Goal: Transaction & Acquisition: Purchase product/service

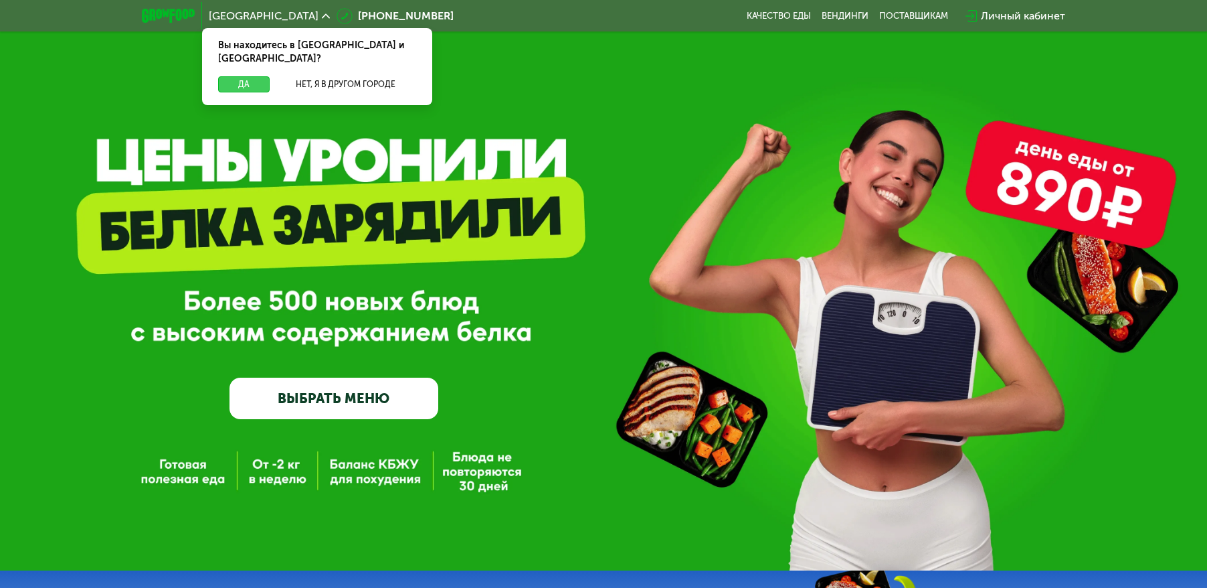
click at [246, 76] on button "Да" at bounding box center [244, 84] width 52 height 16
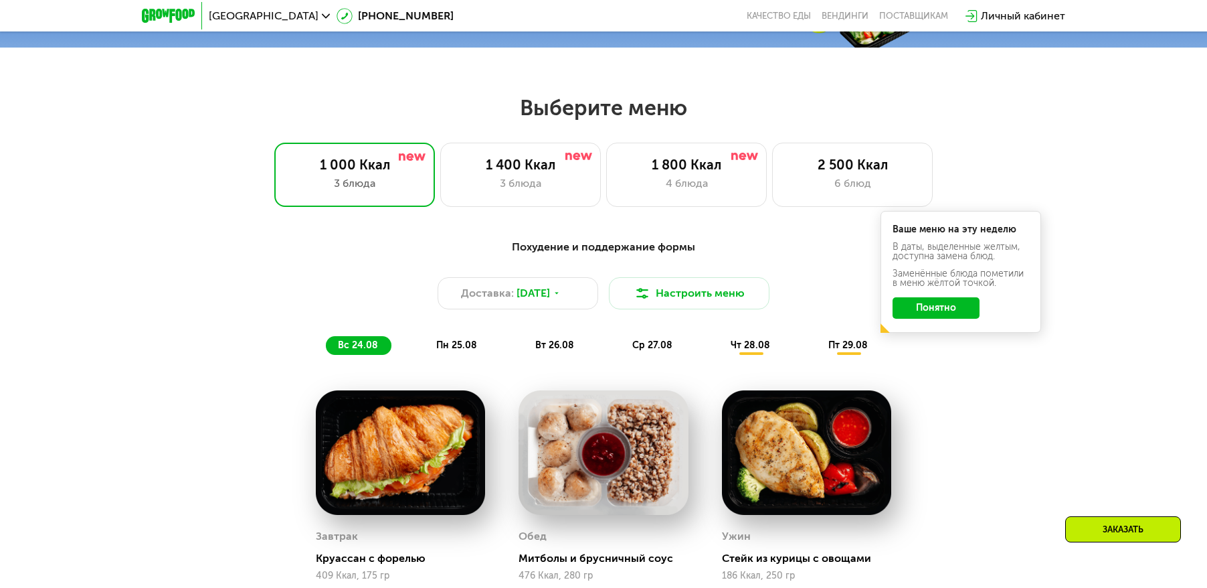
scroll to position [602, 0]
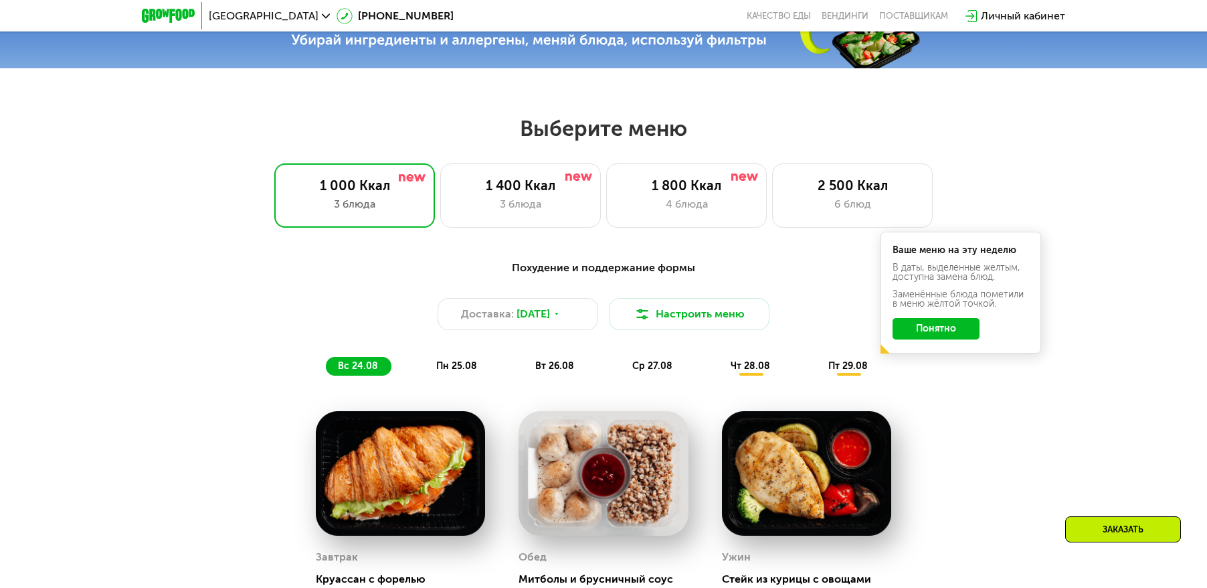
click at [962, 333] on button "Понятно" at bounding box center [936, 328] width 87 height 21
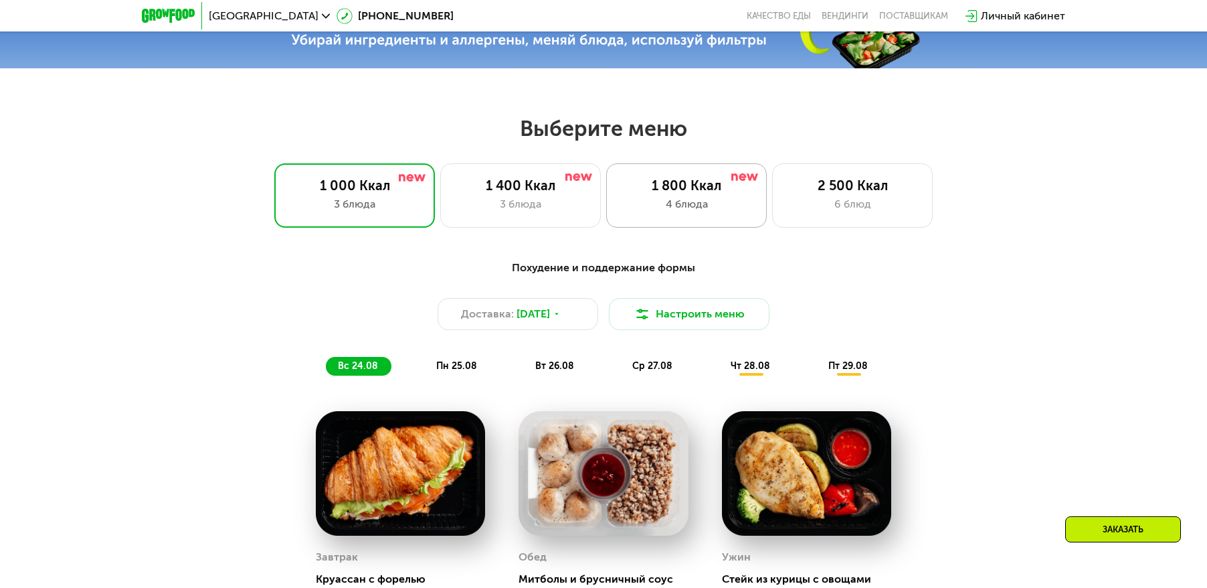
click at [772, 215] on div "1 800 Ккал 4 блюда" at bounding box center [852, 195] width 161 height 64
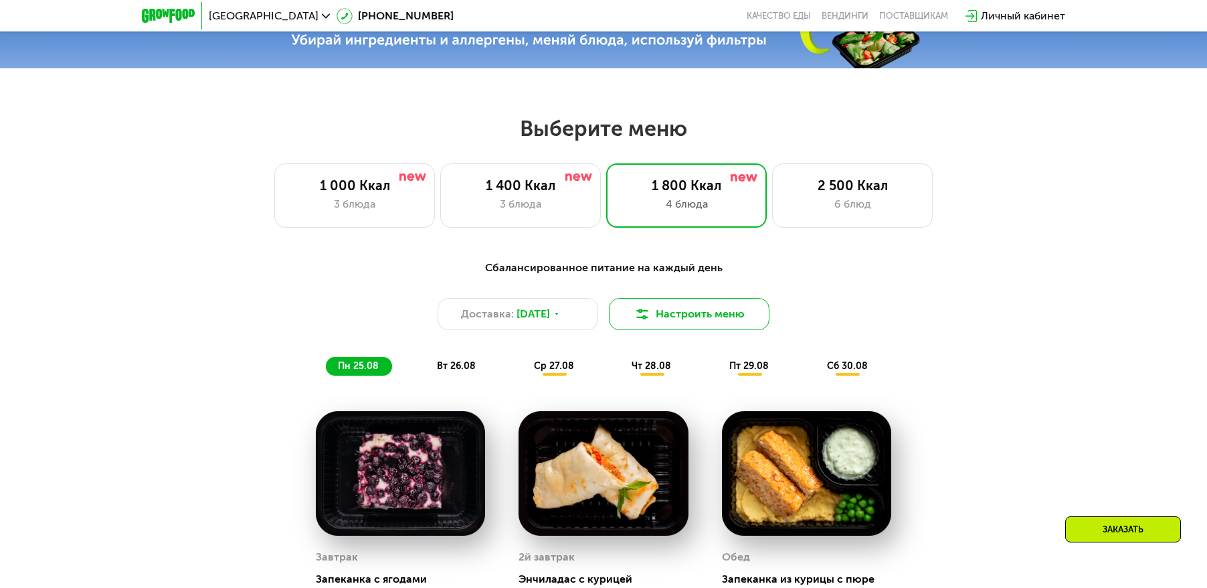
click at [739, 317] on button "Настроить меню" at bounding box center [689, 314] width 161 height 32
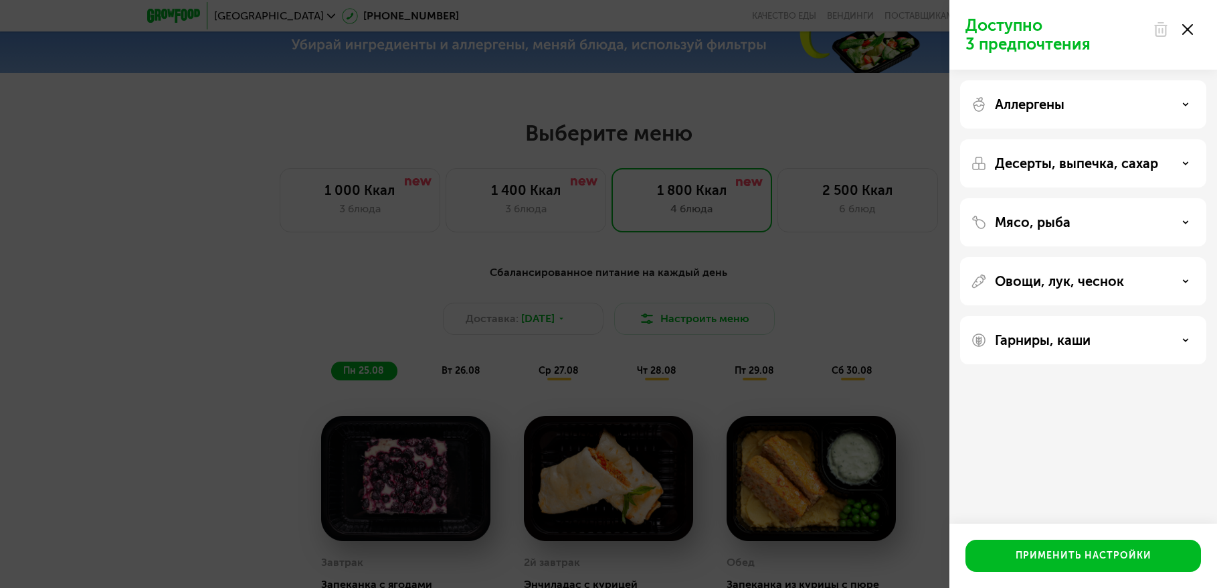
click at [844, 294] on div "Доступно 3 предпочтения Аллергены Десерты, выпечка, сахар Мясо, рыба Овощи, лук…" at bounding box center [608, 294] width 1217 height 588
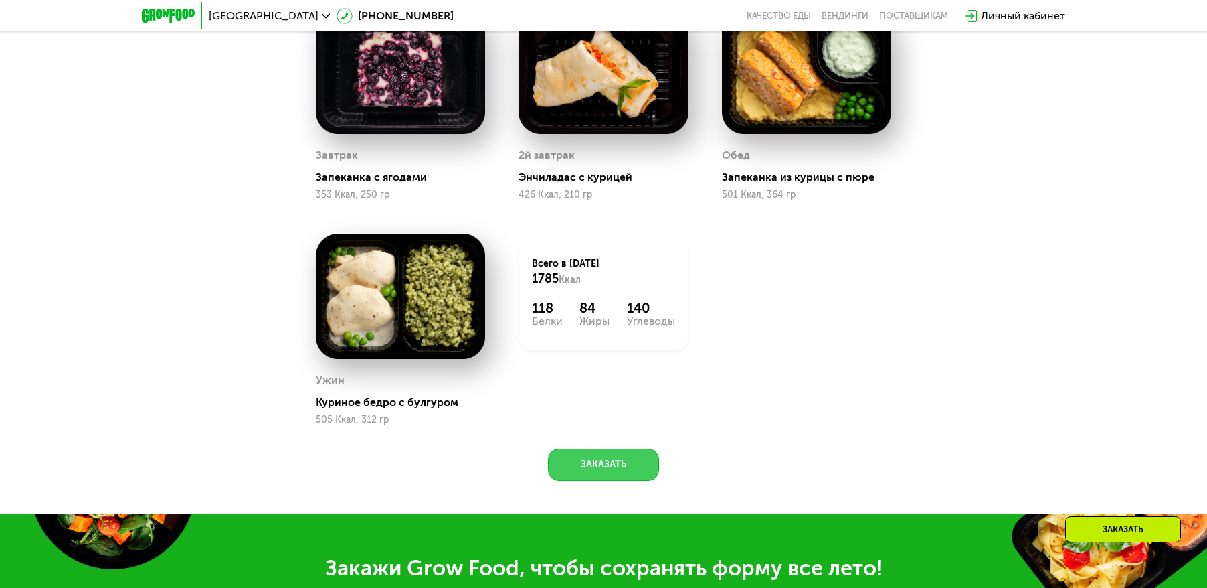
click at [592, 466] on button "Заказать" at bounding box center [603, 464] width 111 height 32
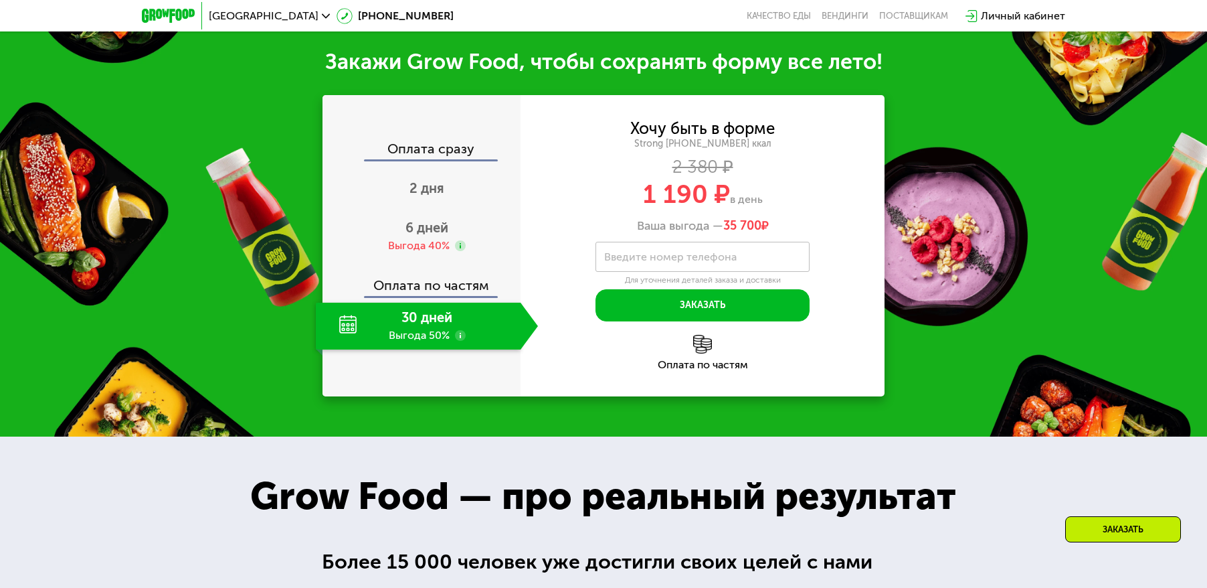
scroll to position [1522, 0]
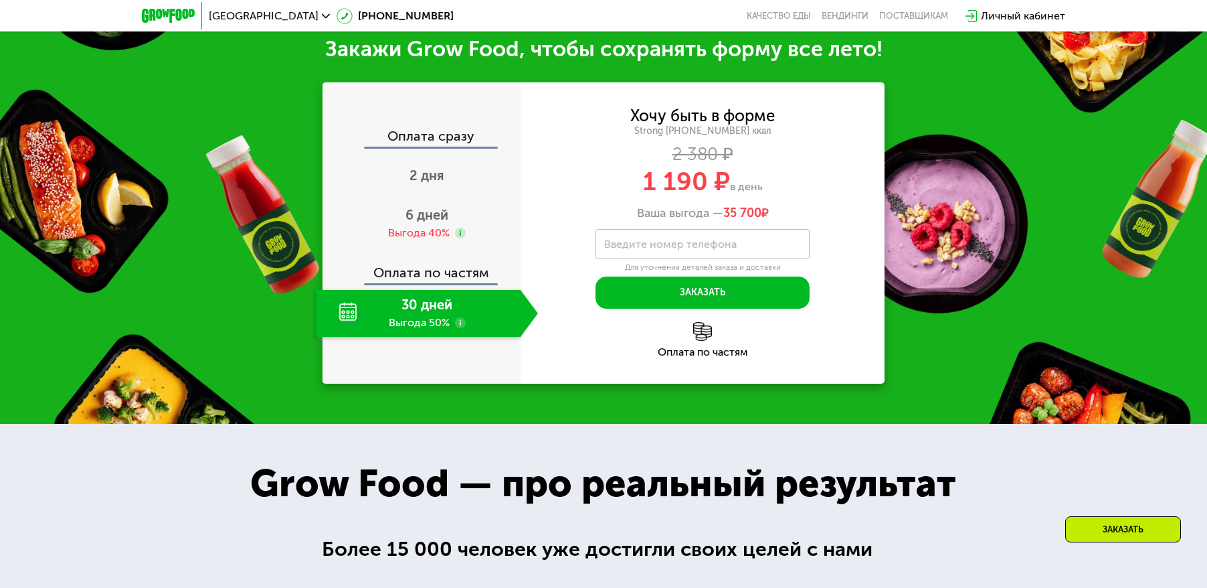
click at [435, 319] on div "30 дней Выгода 50%" at bounding box center [418, 313] width 205 height 47
drag, startPoint x: 405, startPoint y: 323, endPoint x: 443, endPoint y: 325, distance: 38.2
click at [405, 323] on div "30 дней Выгода 50%" at bounding box center [418, 313] width 205 height 47
drag, startPoint x: 638, startPoint y: 215, endPoint x: 782, endPoint y: 211, distance: 143.9
click at [782, 211] on div "Ваша выгода — 35 700 ₽" at bounding box center [703, 213] width 364 height 15
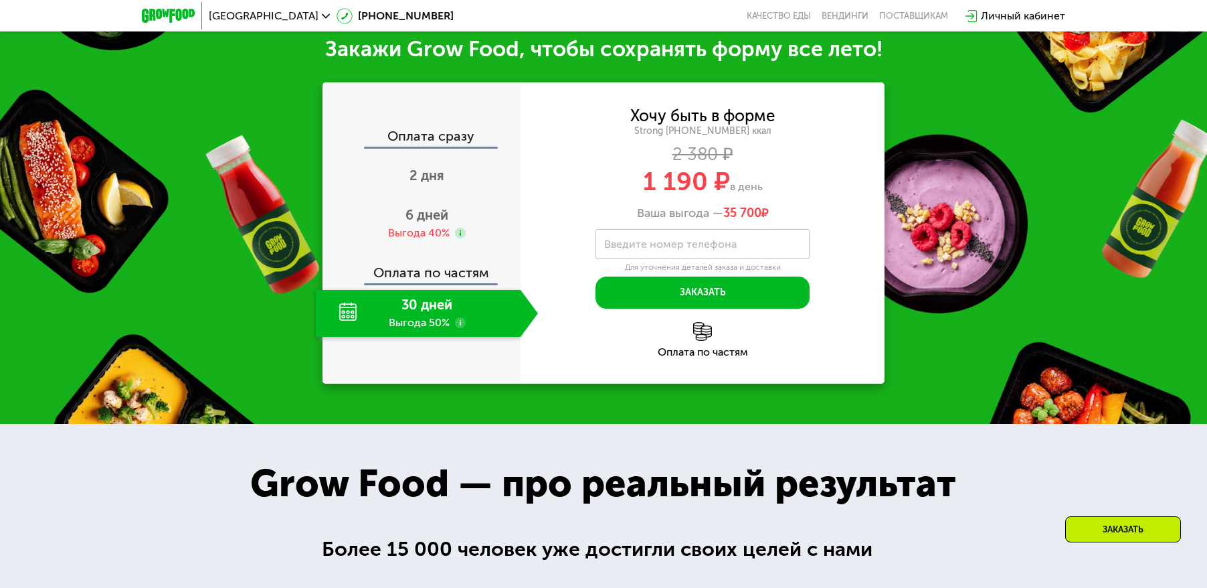
click at [728, 215] on span "35 700" at bounding box center [742, 212] width 38 height 15
click at [755, 212] on span "35 700" at bounding box center [742, 212] width 38 height 15
drag, startPoint x: 636, startPoint y: 215, endPoint x: 760, endPoint y: 211, distance: 123.9
click at [760, 211] on div "Ваша выгода — 35 700 ₽" at bounding box center [703, 213] width 364 height 15
click at [704, 213] on div "Ваша выгода — 35 700 ₽" at bounding box center [703, 213] width 364 height 15
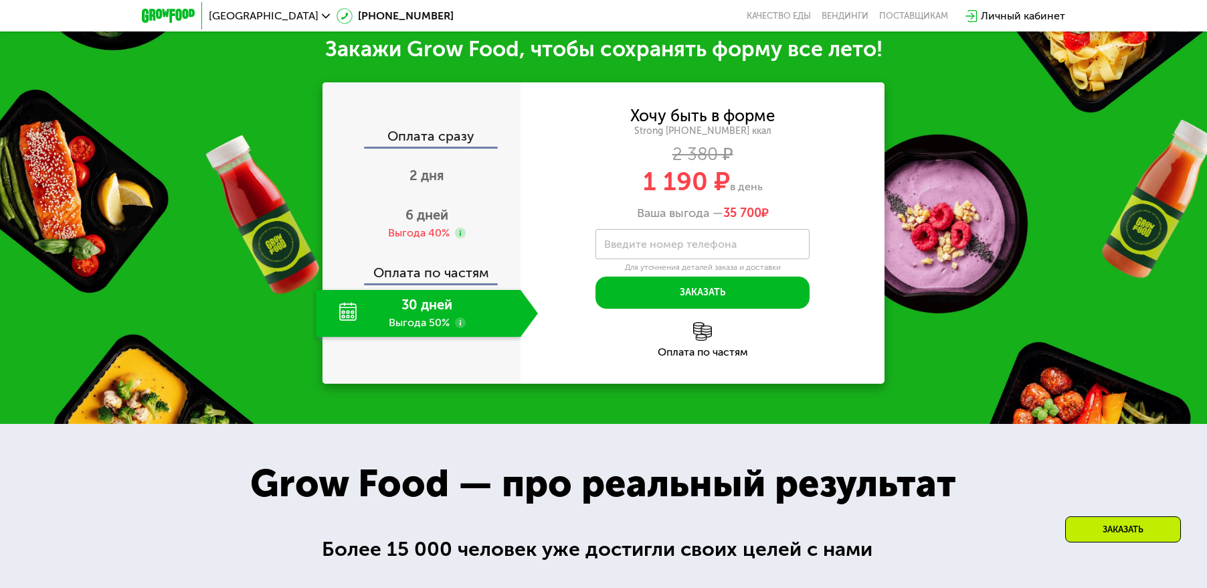
click at [406, 317] on div "30 дней Выгода 50%" at bounding box center [418, 313] width 205 height 47
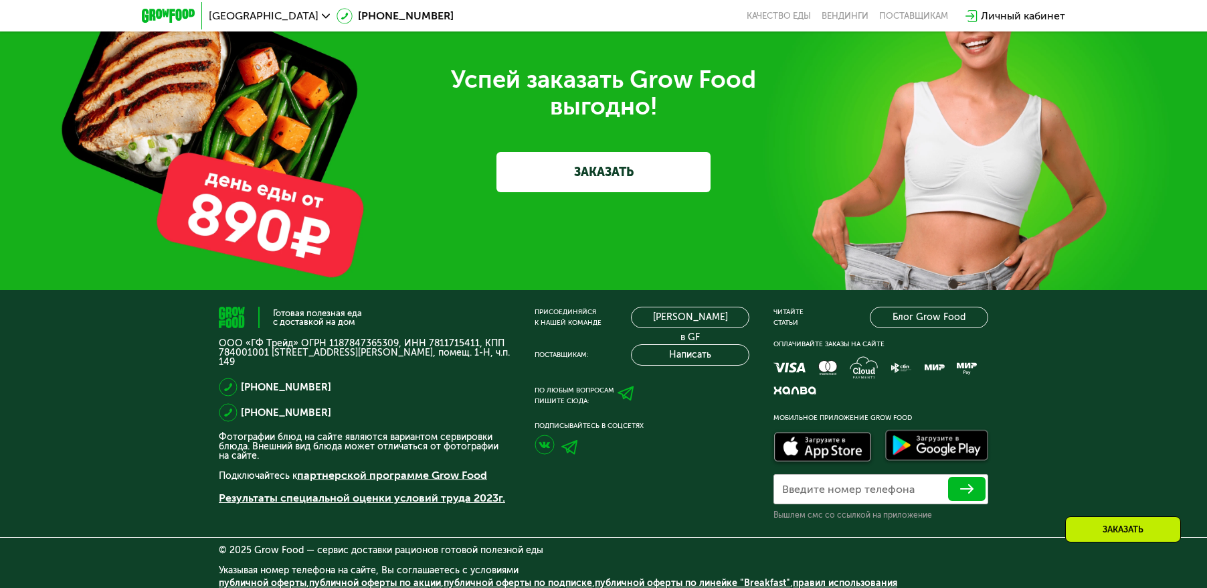
scroll to position [4241, 0]
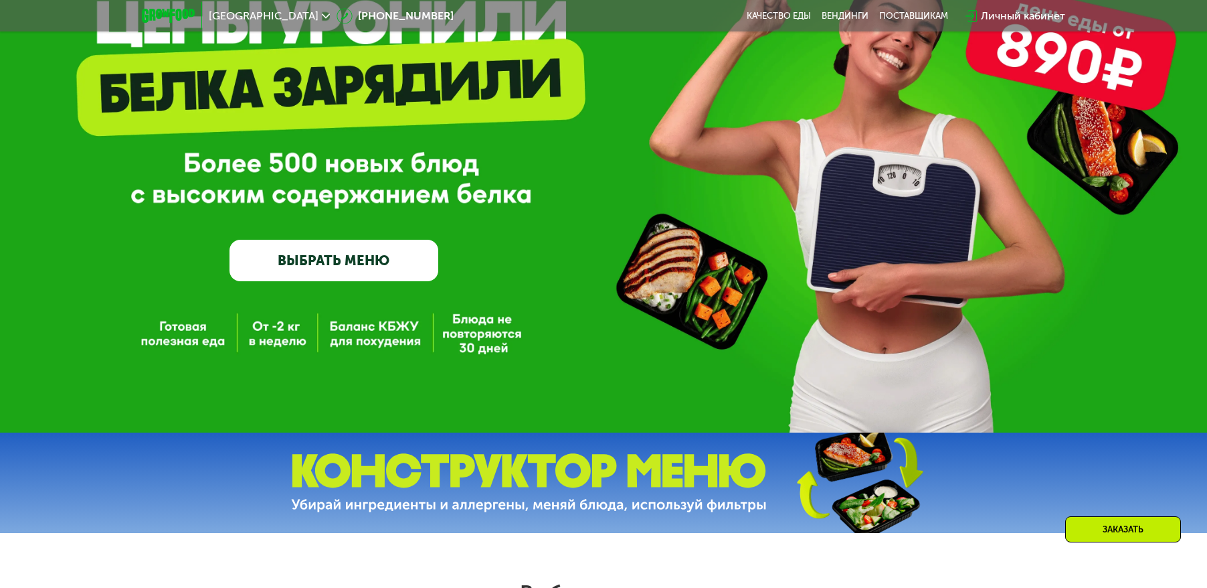
click at [407, 266] on link "ВЫБРАТЬ МЕНЮ" at bounding box center [334, 261] width 209 height 42
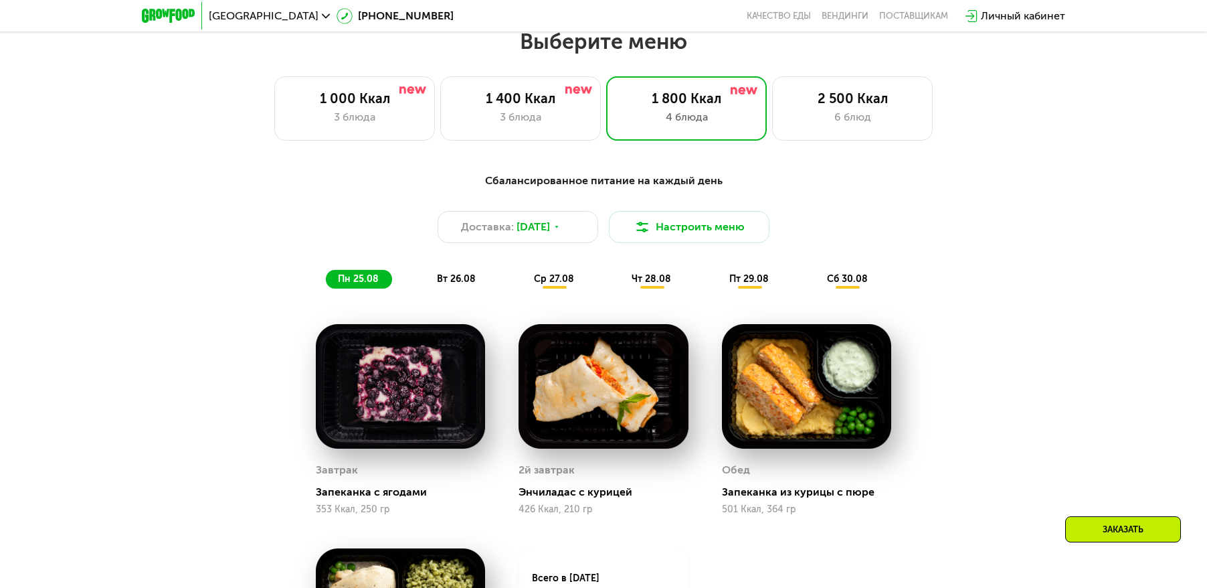
scroll to position [691, 0]
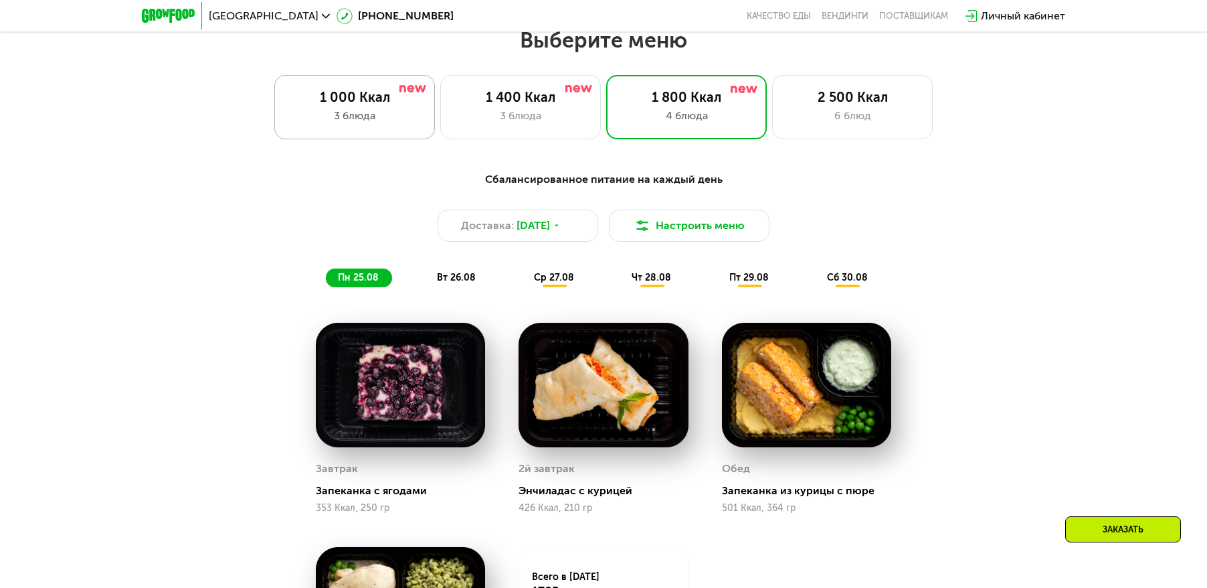
drag, startPoint x: 307, startPoint y: 103, endPoint x: 325, endPoint y: 96, distance: 18.6
click at [310, 104] on div "1 000 Ккал" at bounding box center [354, 97] width 132 height 16
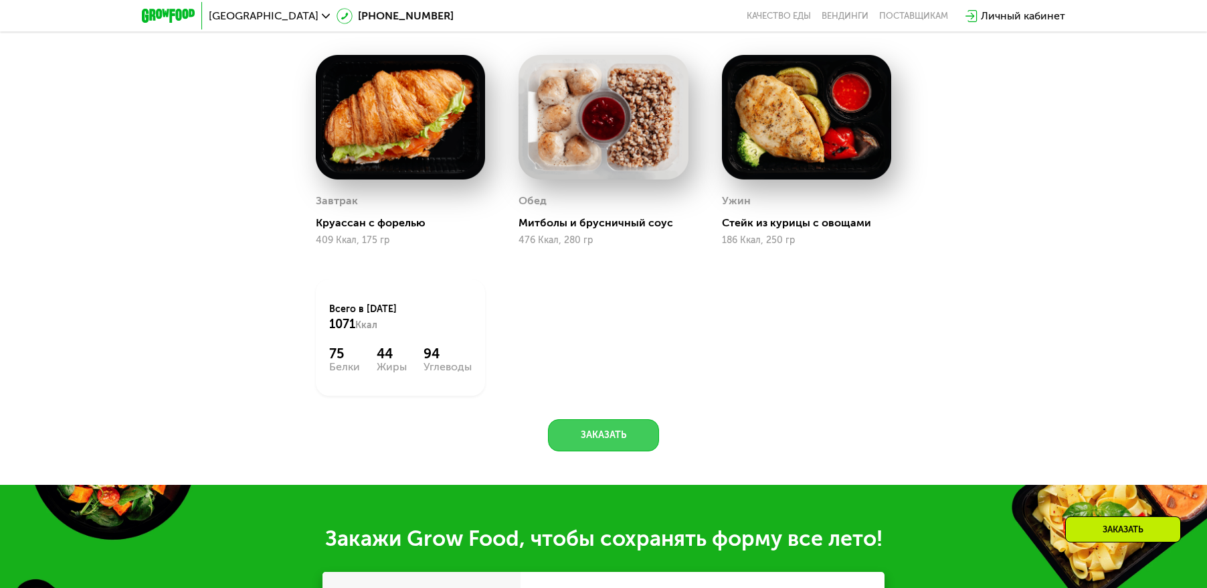
click at [618, 433] on button "Заказать" at bounding box center [603, 435] width 111 height 32
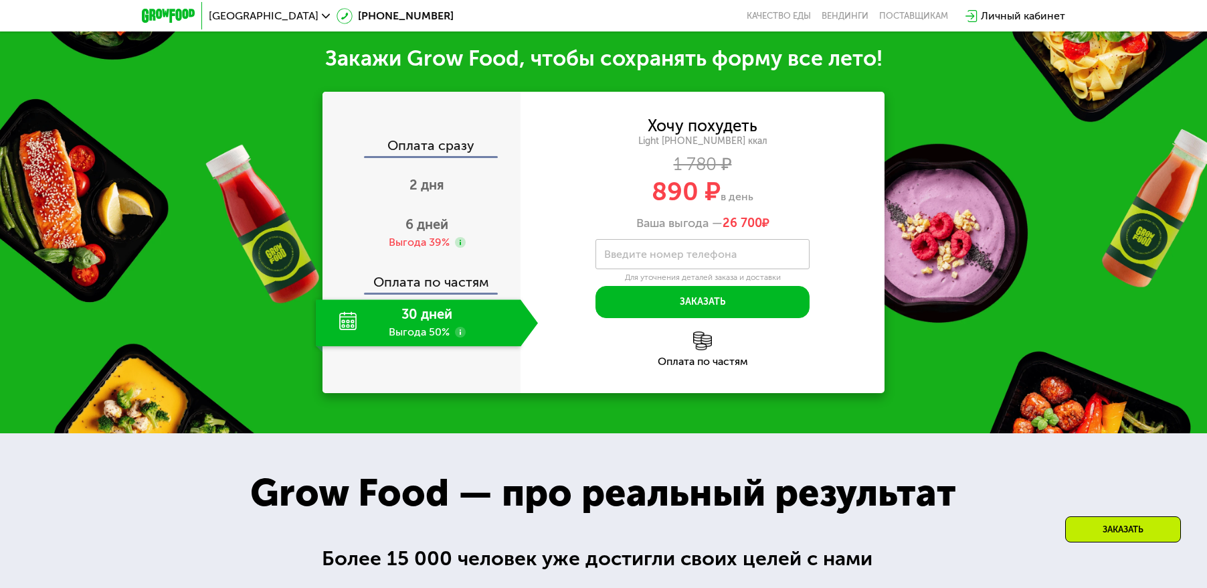
scroll to position [1448, 0]
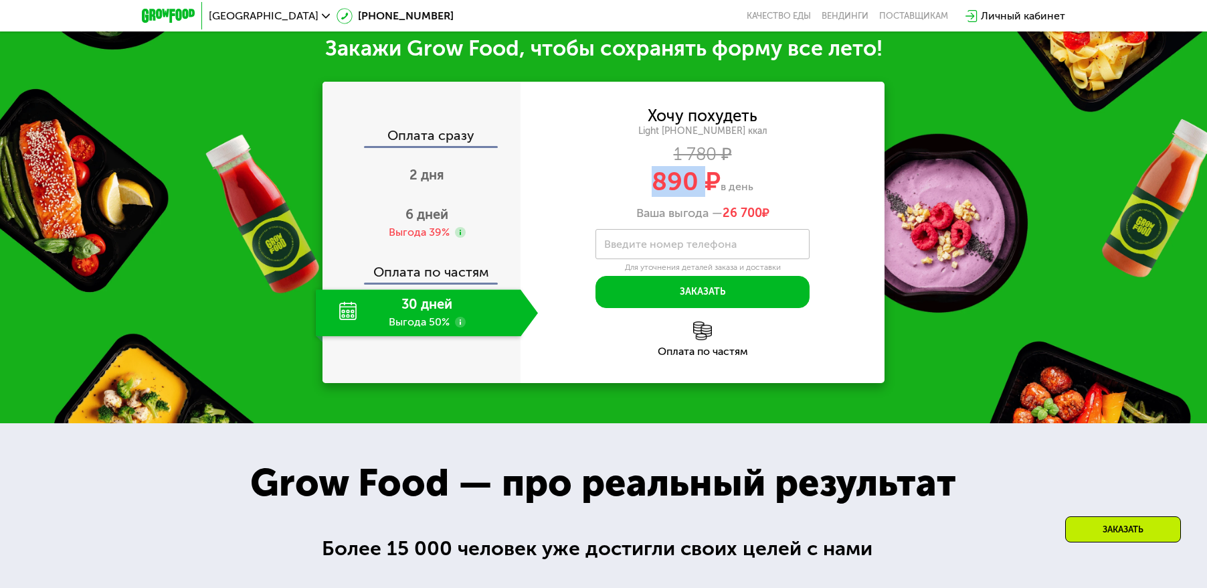
drag, startPoint x: 653, startPoint y: 183, endPoint x: 710, endPoint y: 183, distance: 56.9
click at [710, 183] on span "890 ₽" at bounding box center [686, 181] width 69 height 31
click at [406, 319] on div "30 дней Выгода 50%" at bounding box center [418, 312] width 205 height 47
click at [422, 178] on span "2 дня" at bounding box center [427, 175] width 35 height 16
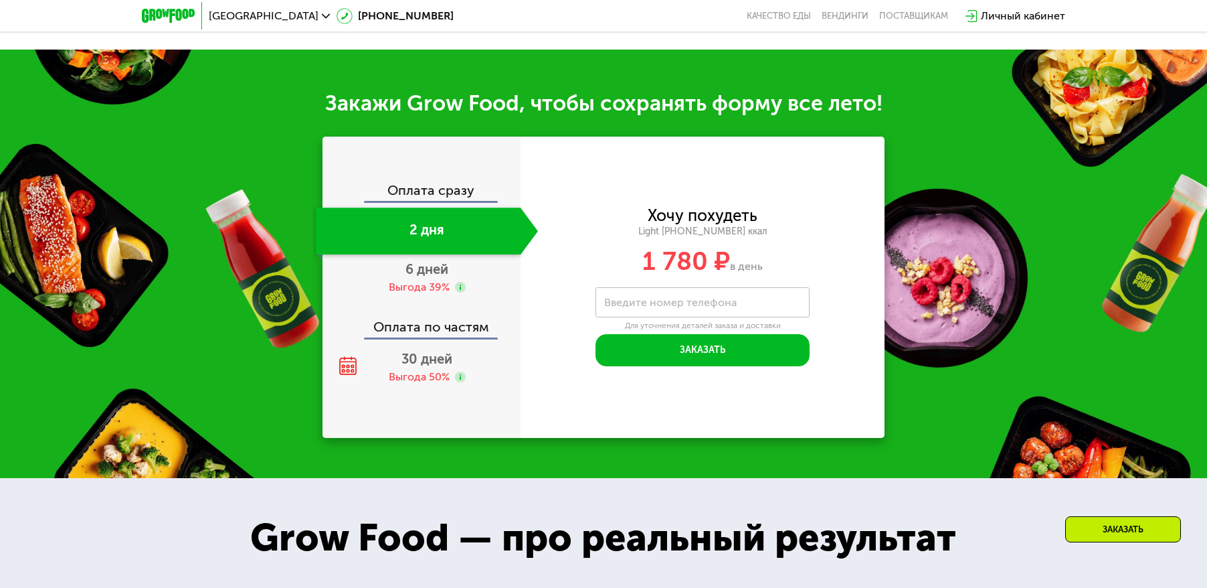
scroll to position [1502, 0]
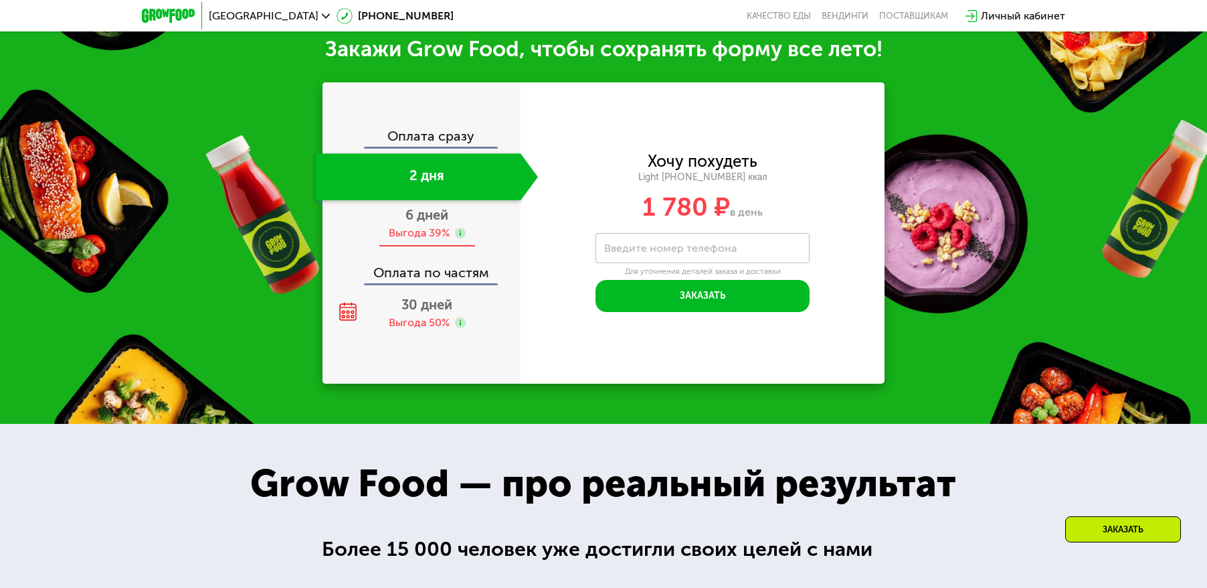
drag, startPoint x: 418, startPoint y: 220, endPoint x: 425, endPoint y: 228, distance: 9.9
click at [420, 220] on span "6 дней" at bounding box center [427, 215] width 43 height 16
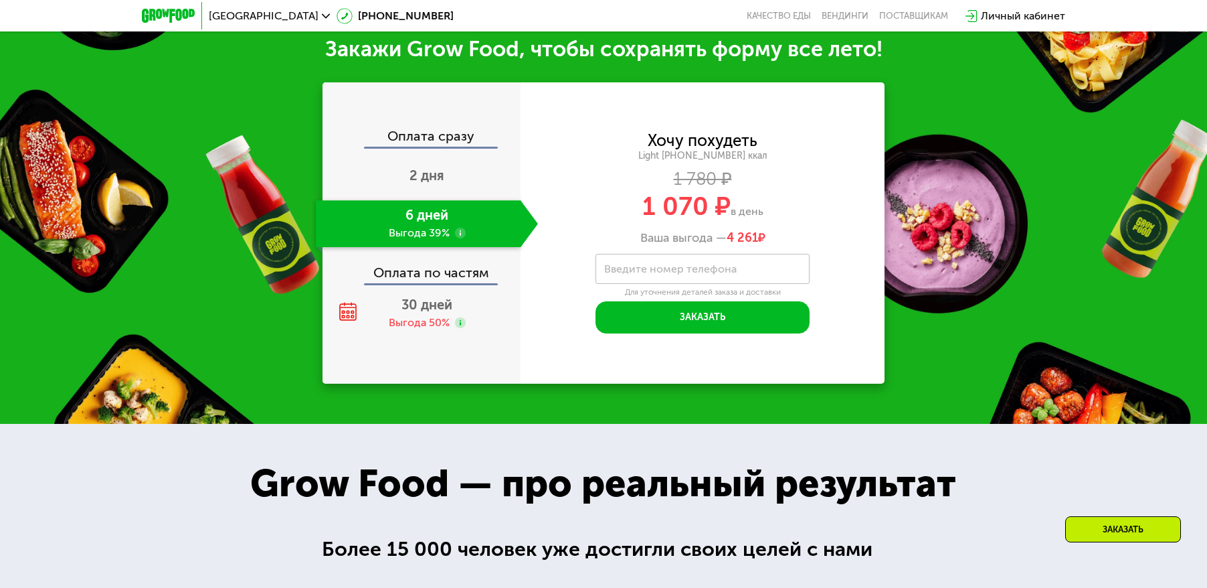
scroll to position [1448, 0]
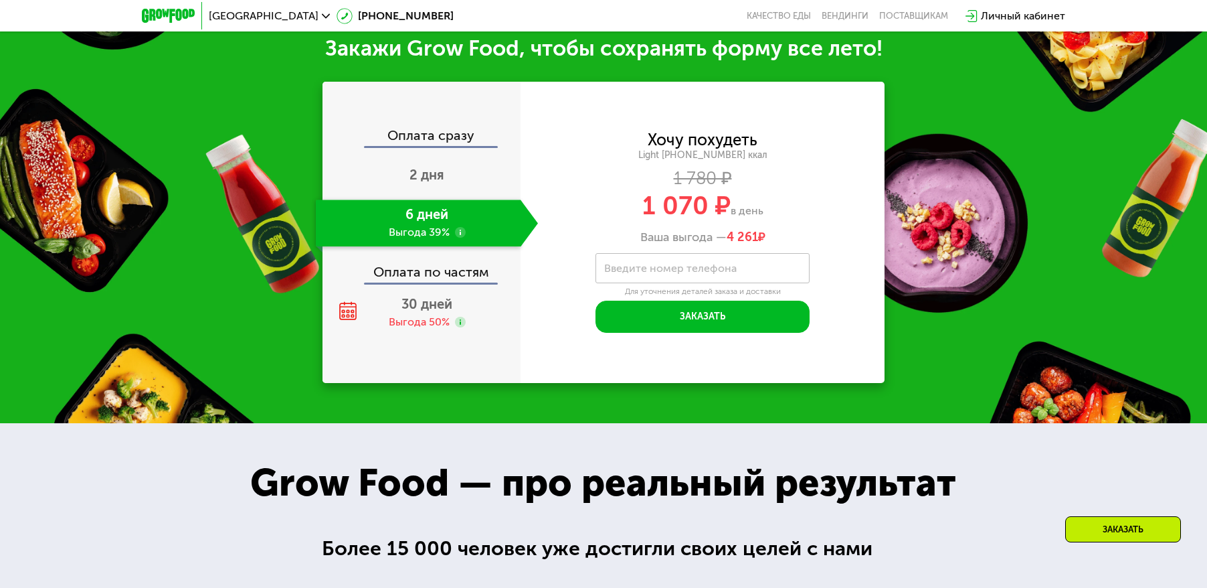
click at [453, 278] on div "Оплата по частям" at bounding box center [422, 267] width 197 height 31
click at [430, 317] on div "30 дней Выгода 50%" at bounding box center [427, 312] width 222 height 47
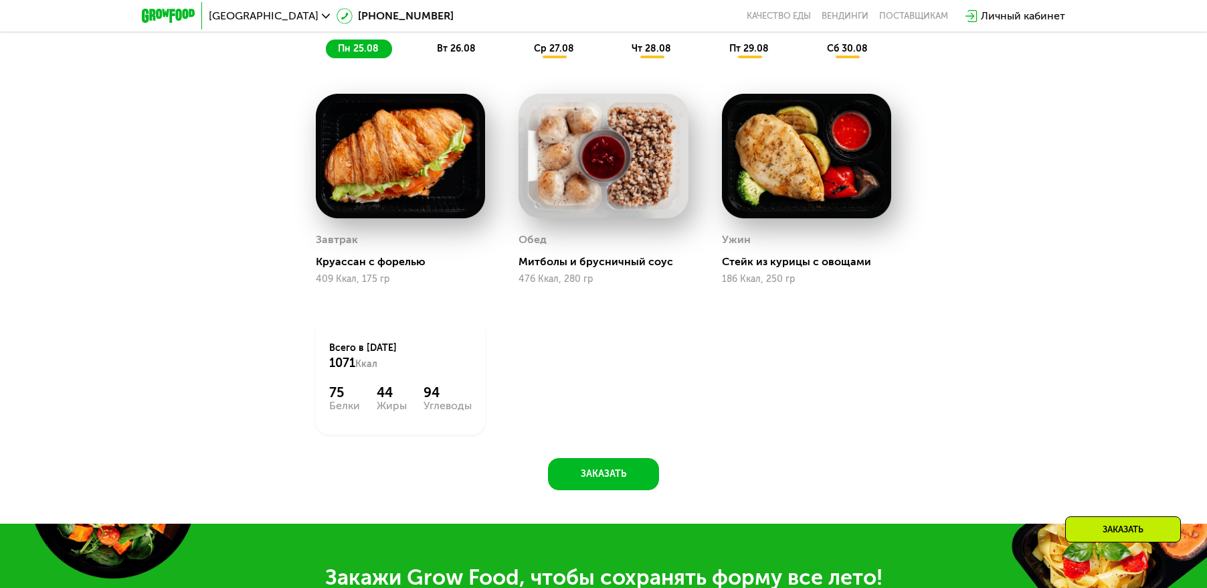
scroll to position [846, 0]
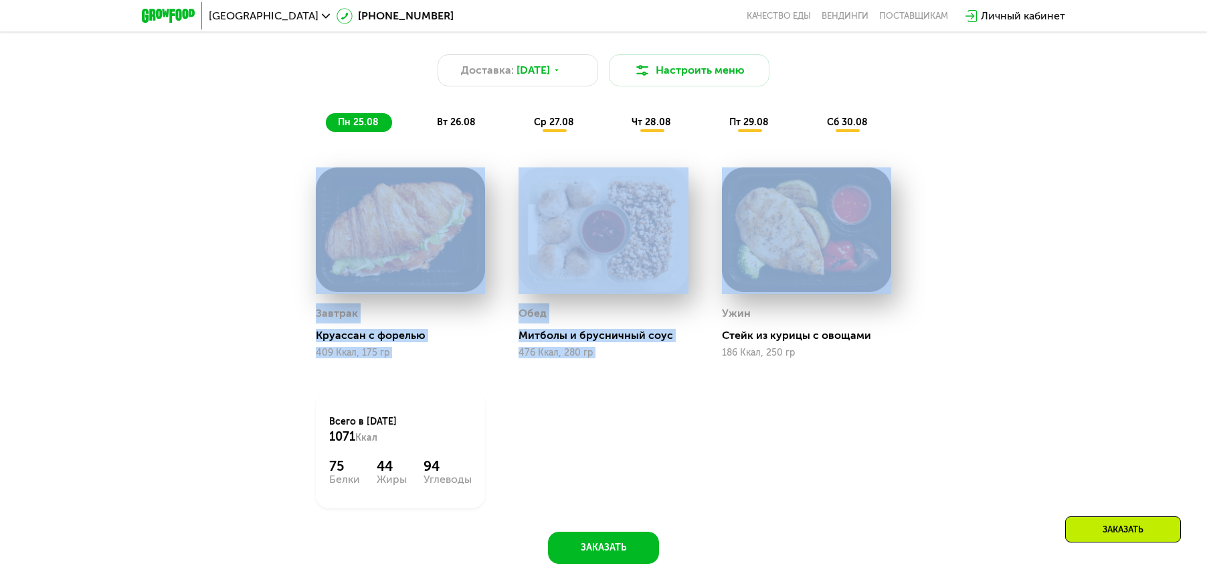
drag, startPoint x: 216, startPoint y: 224, endPoint x: 1227, endPoint y: 298, distance: 1013.2
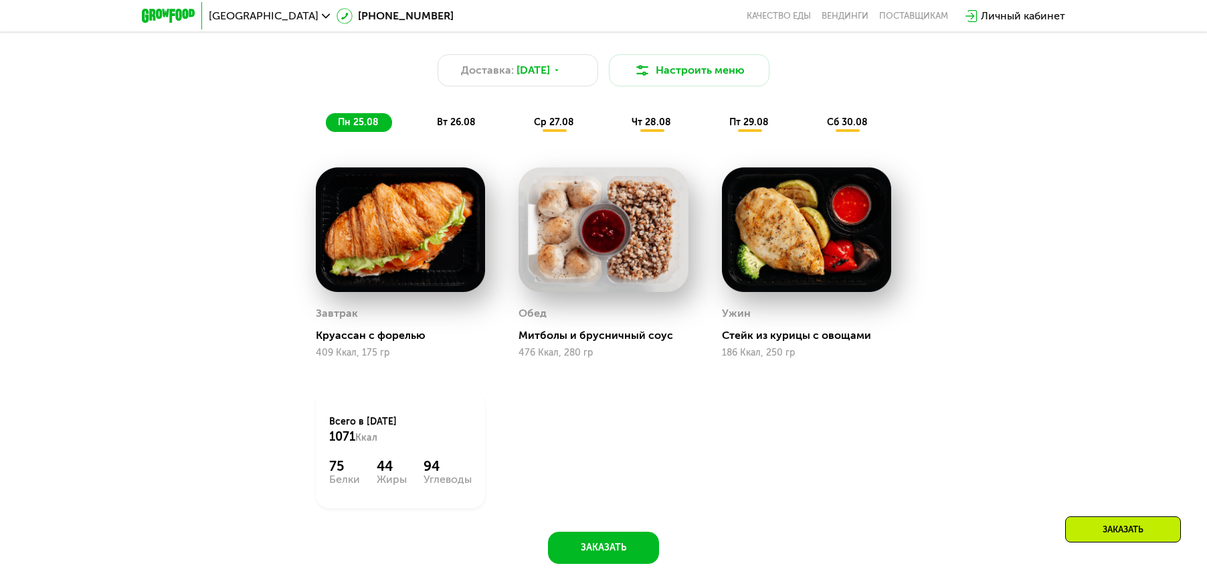
drag, startPoint x: 1172, startPoint y: 304, endPoint x: 1154, endPoint y: 304, distance: 18.1
click at [1172, 304] on div "Похудение и поддержание формы Доставка: [DATE] Настроить меню пн 25.08 вт 26.08…" at bounding box center [603, 297] width 1207 height 600
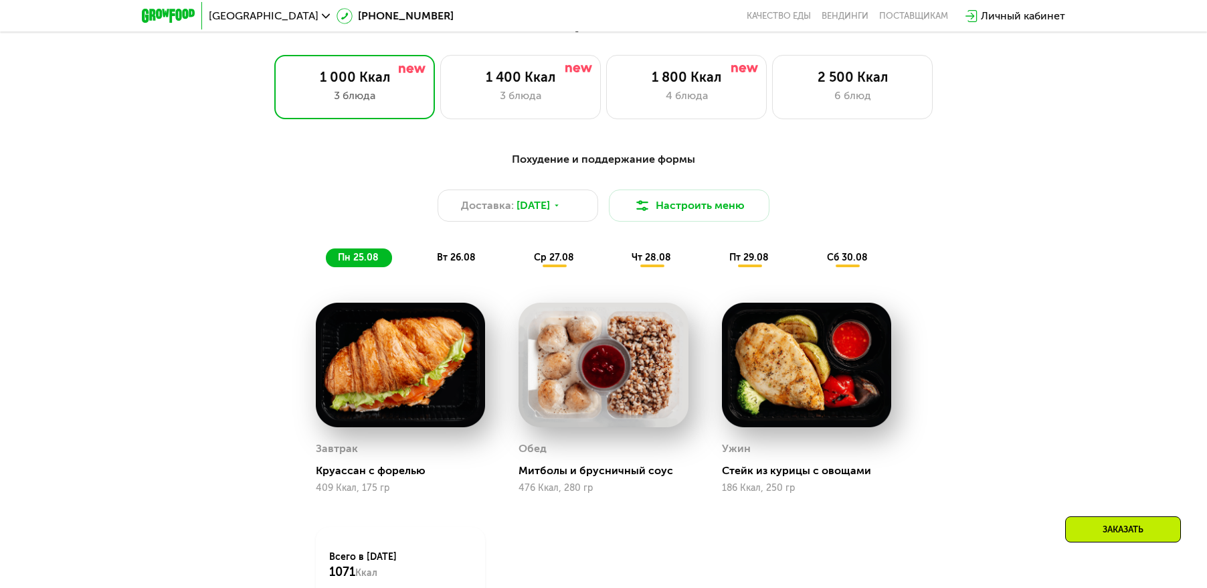
scroll to position [645, 0]
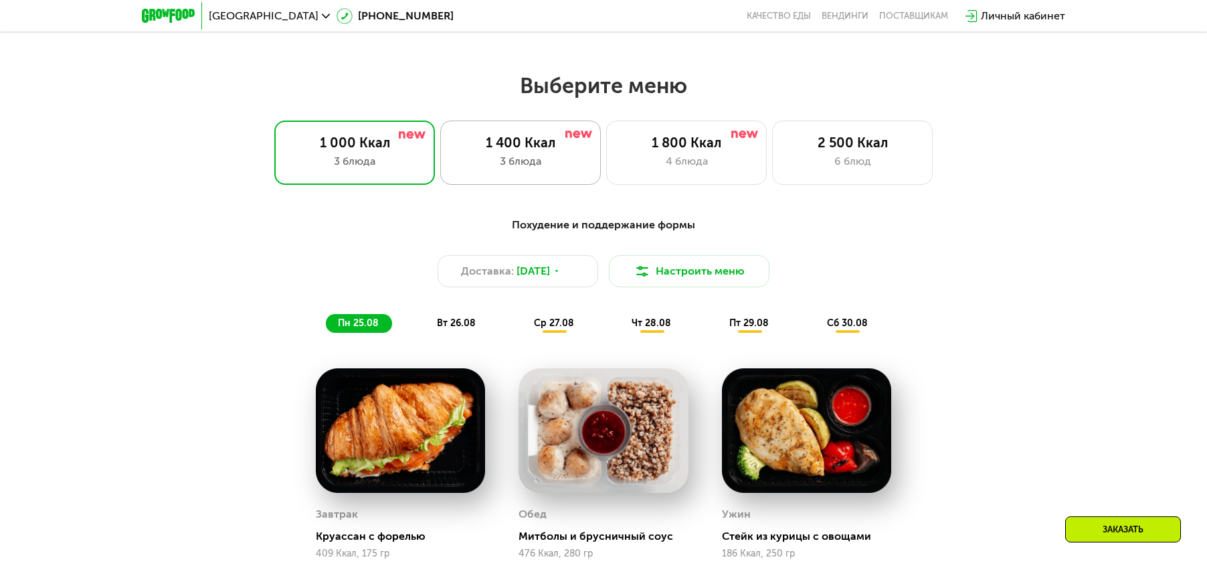
click at [522, 163] on div "3 блюда" at bounding box center [520, 161] width 132 height 16
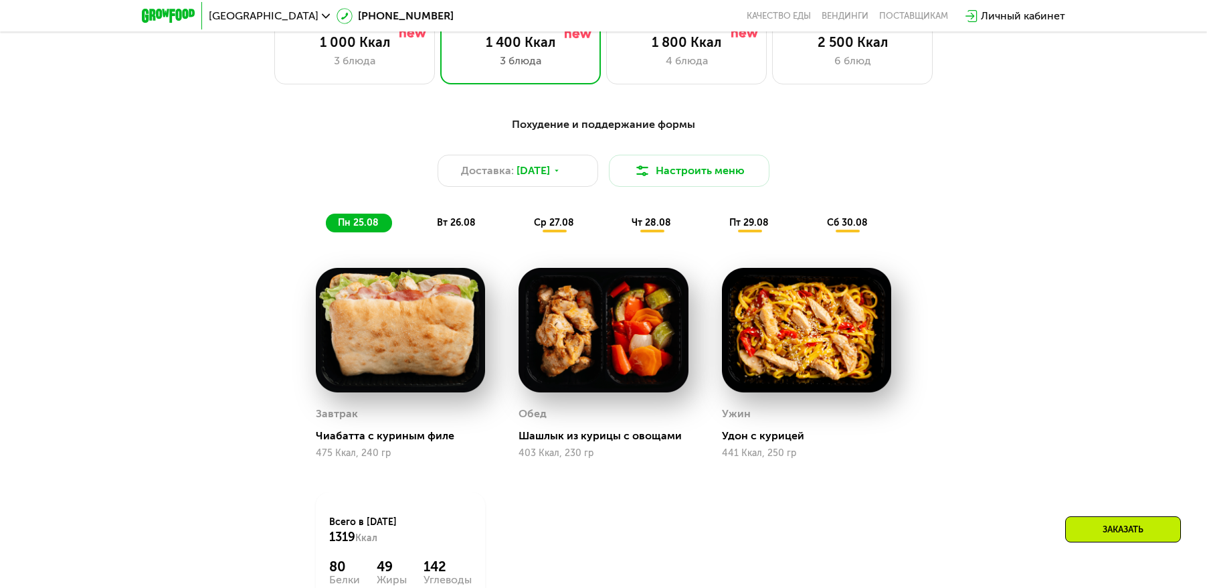
scroll to position [712, 0]
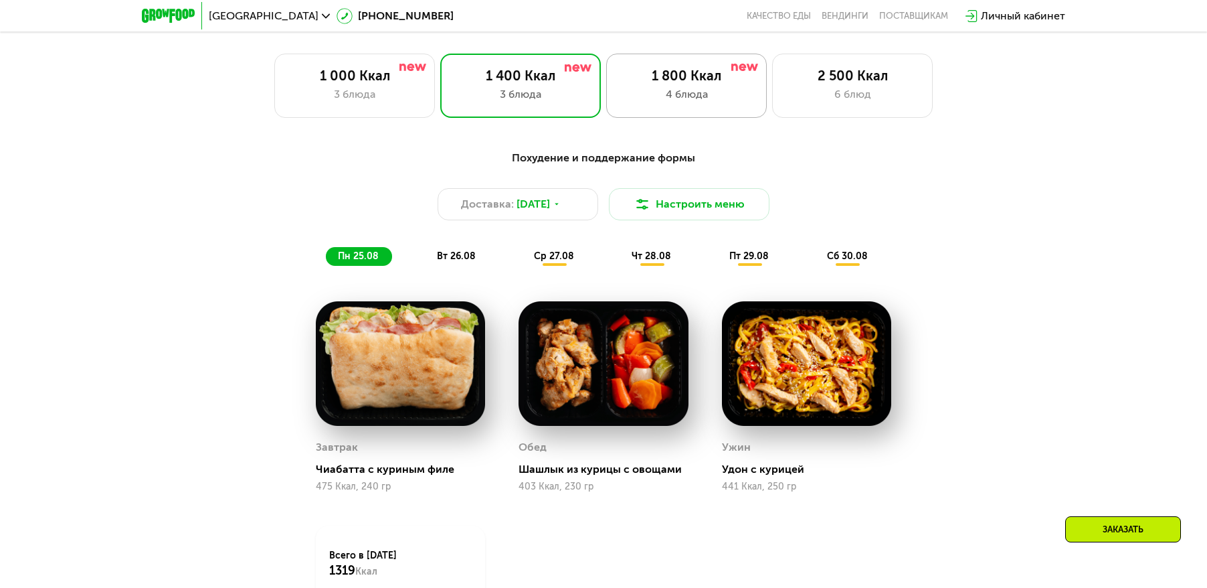
click at [666, 84] on div "1 800 Ккал" at bounding box center [686, 76] width 132 height 16
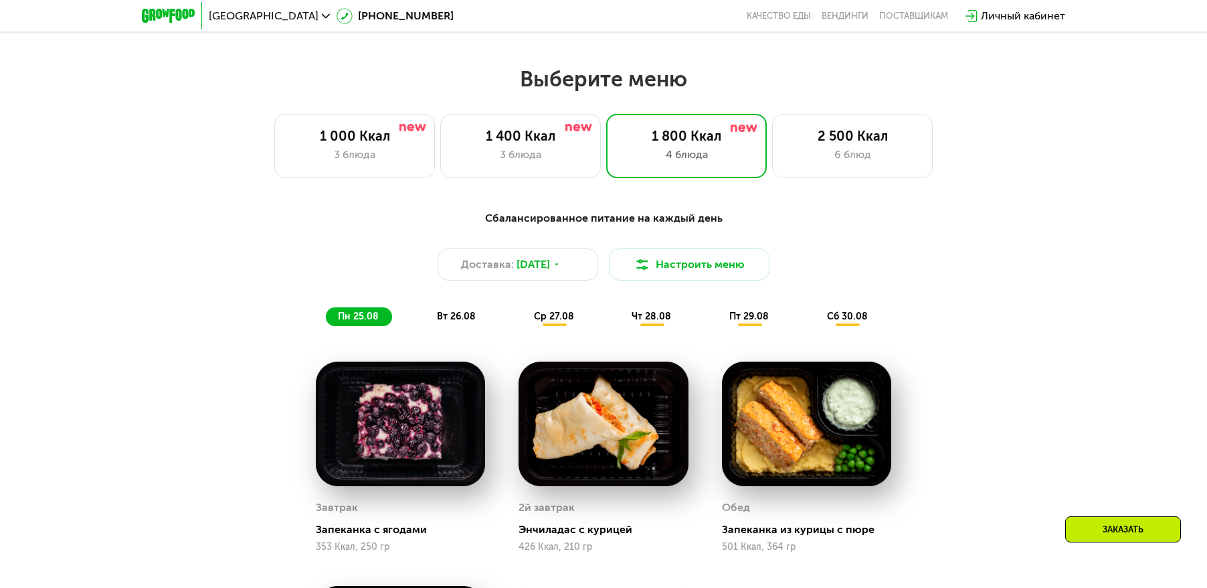
scroll to position [645, 0]
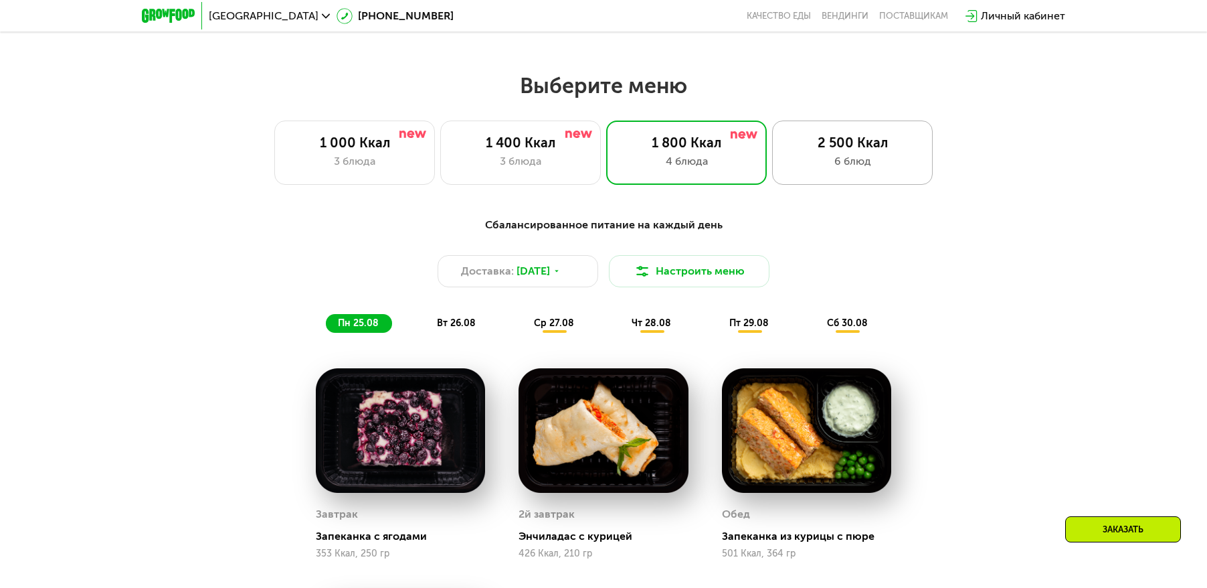
click at [873, 130] on div "2 500 Ккал 6 блюд" at bounding box center [852, 152] width 161 height 64
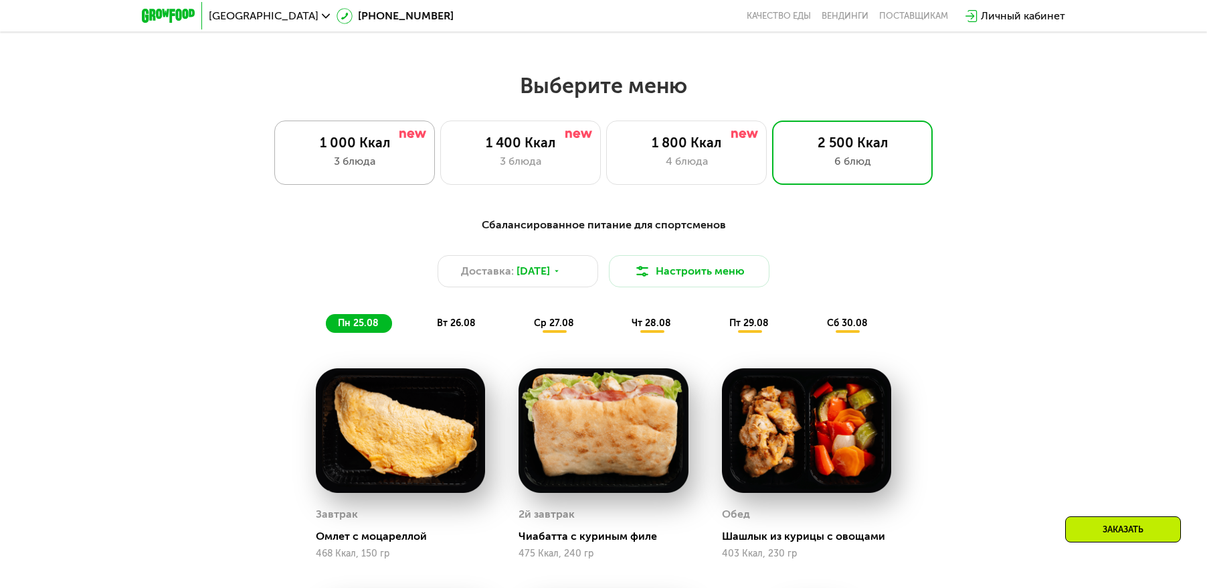
click at [440, 126] on div "1 000 Ккал 3 блюда" at bounding box center [520, 152] width 161 height 64
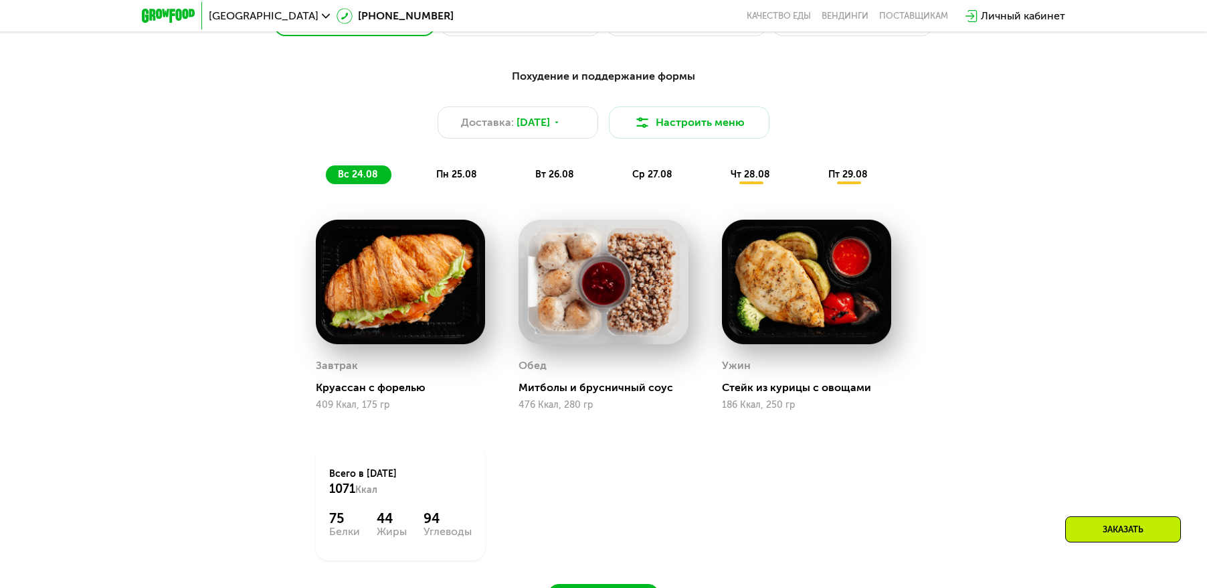
scroll to position [870, 0]
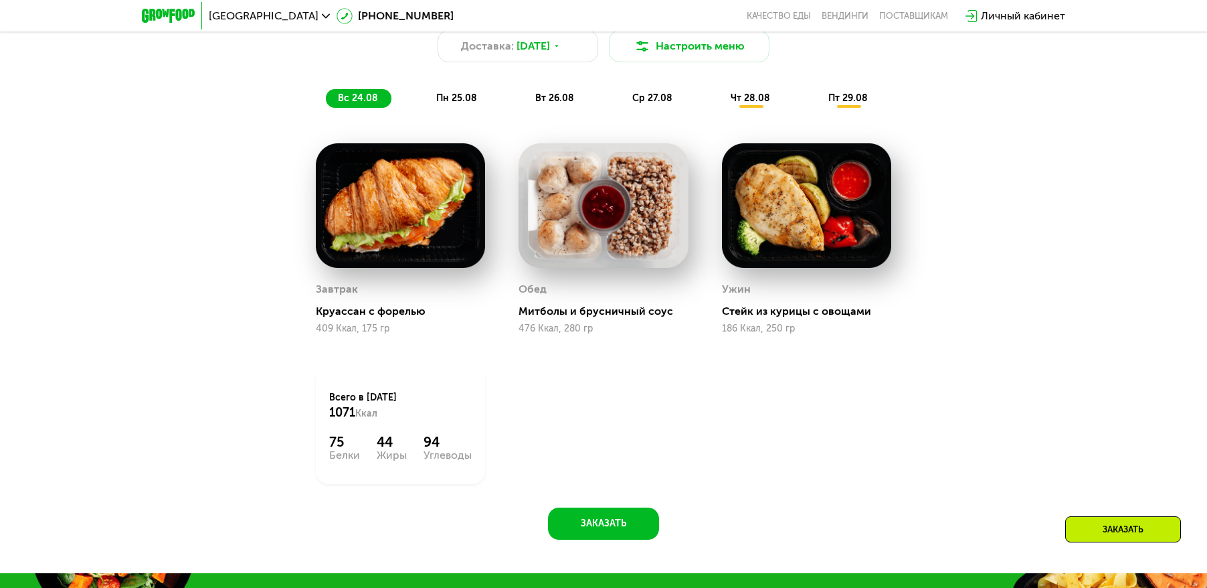
click at [397, 203] on img at bounding box center [400, 205] width 169 height 125
drag, startPoint x: 316, startPoint y: 332, endPoint x: 353, endPoint y: 333, distance: 36.8
click at [353, 333] on div "409 Ккал, 175 гр" at bounding box center [400, 328] width 169 height 11
click at [774, 229] on img at bounding box center [806, 205] width 169 height 125
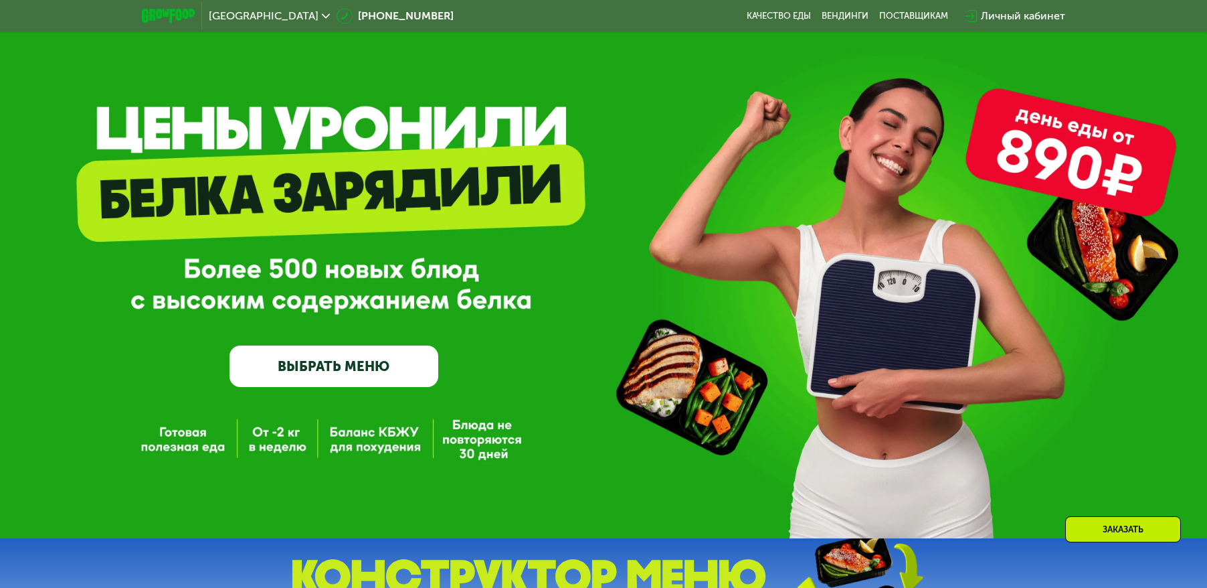
scroll to position [0, 0]
